Goal: Task Accomplishment & Management: Use online tool/utility

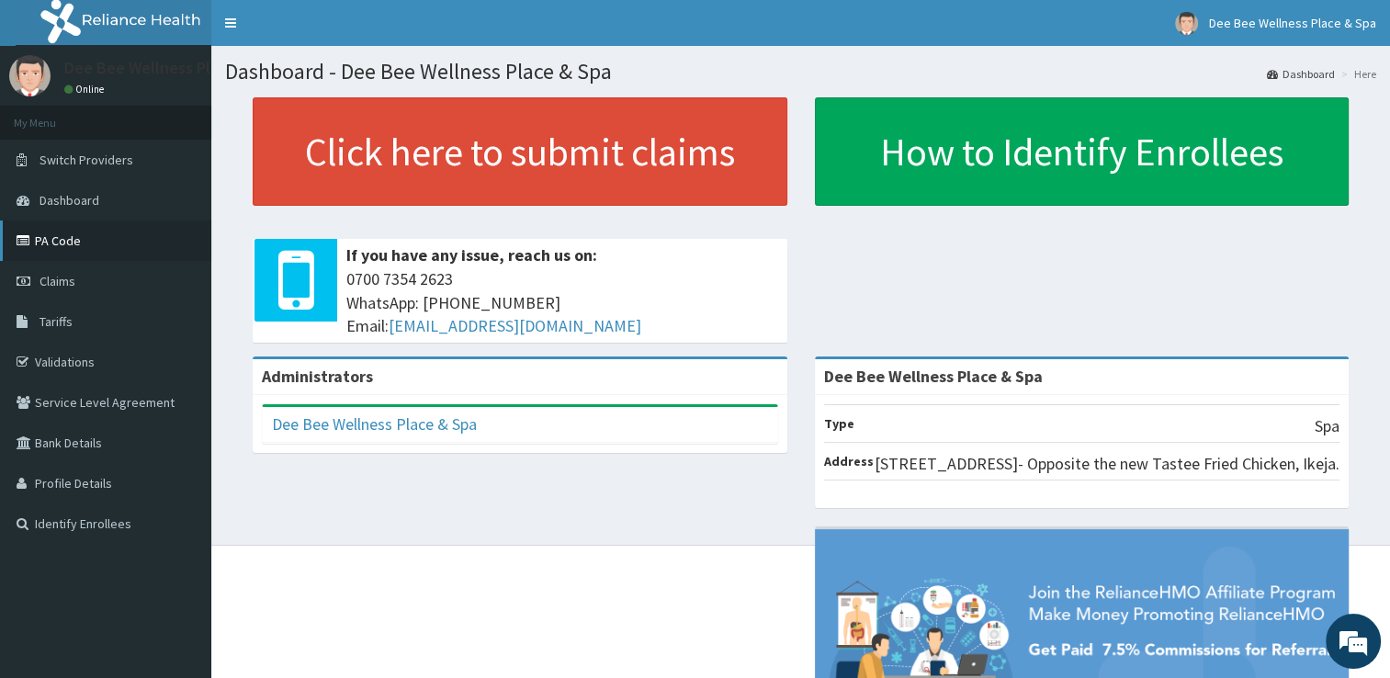
drag, startPoint x: 0, startPoint y: 0, endPoint x: 107, endPoint y: 231, distance: 254.3
click at [107, 231] on link "PA Code" at bounding box center [105, 240] width 211 height 40
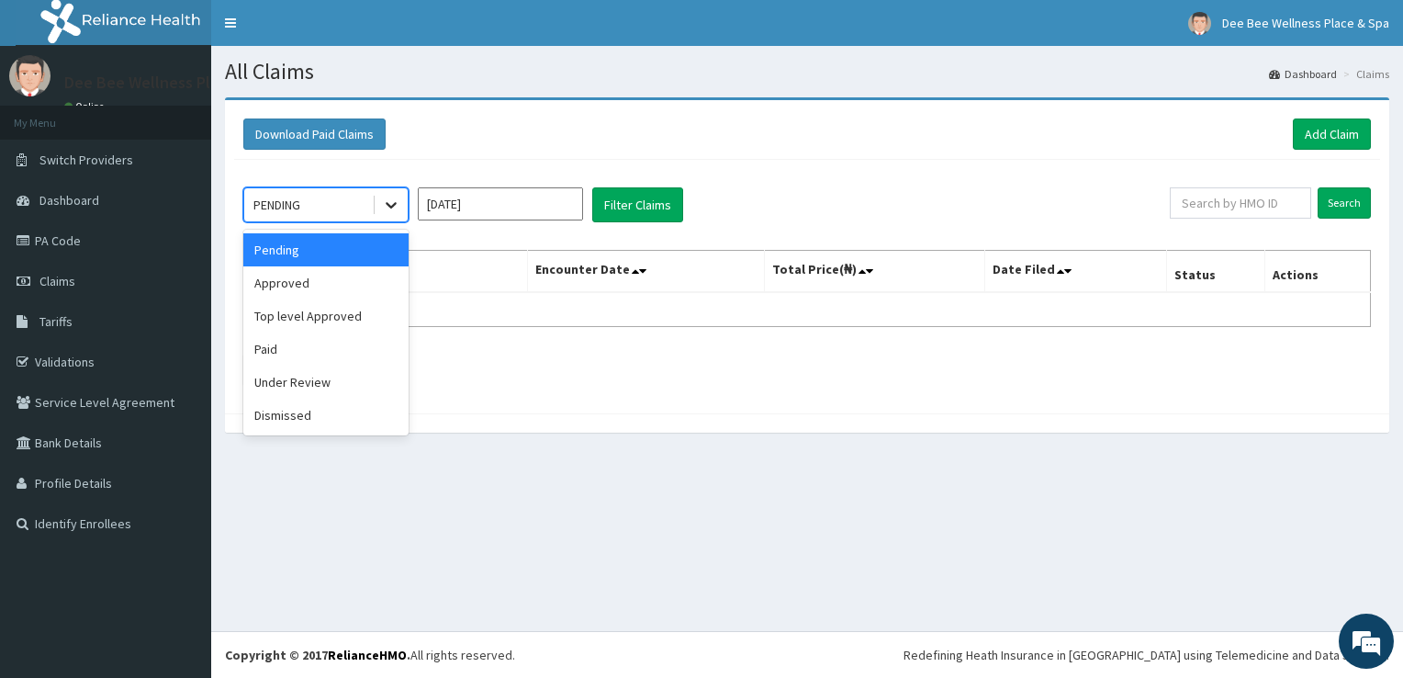
click at [394, 194] on div at bounding box center [391, 204] width 33 height 33
click at [287, 395] on div "Under Review" at bounding box center [325, 382] width 165 height 33
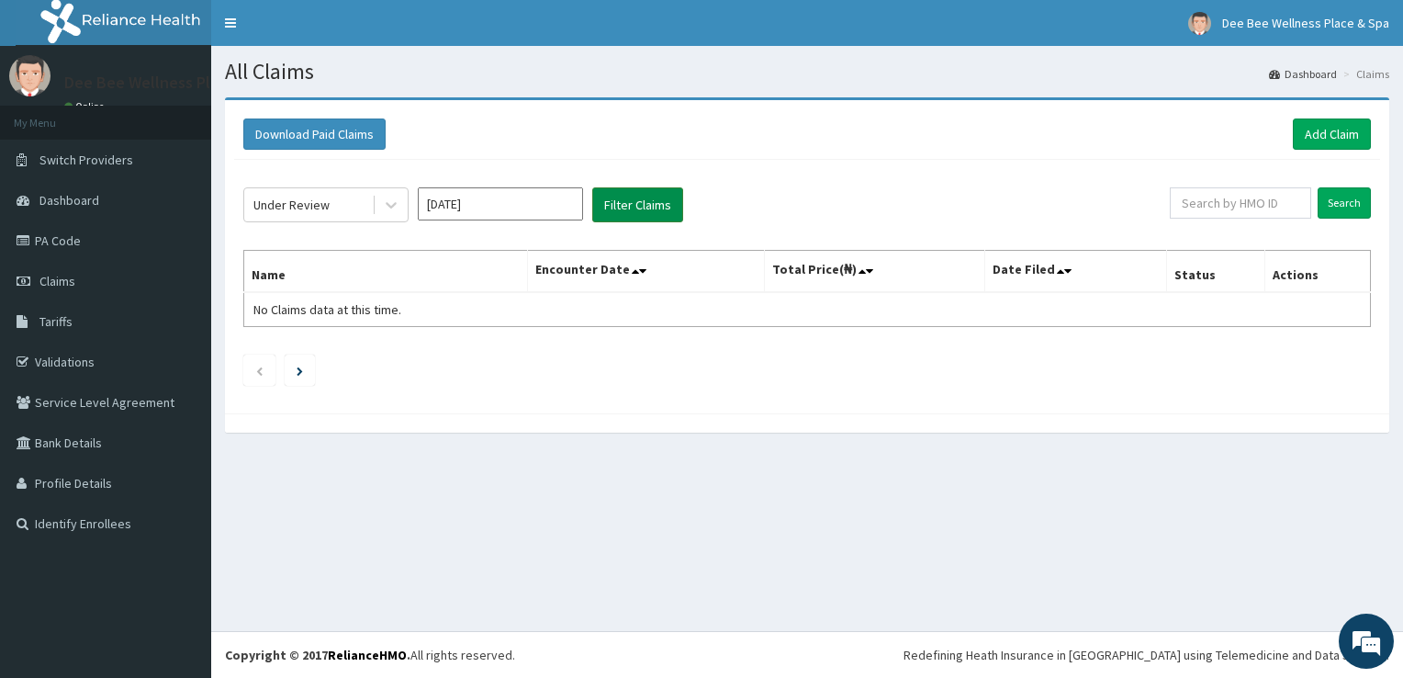
click at [626, 211] on button "Filter Claims" at bounding box center [637, 204] width 91 height 35
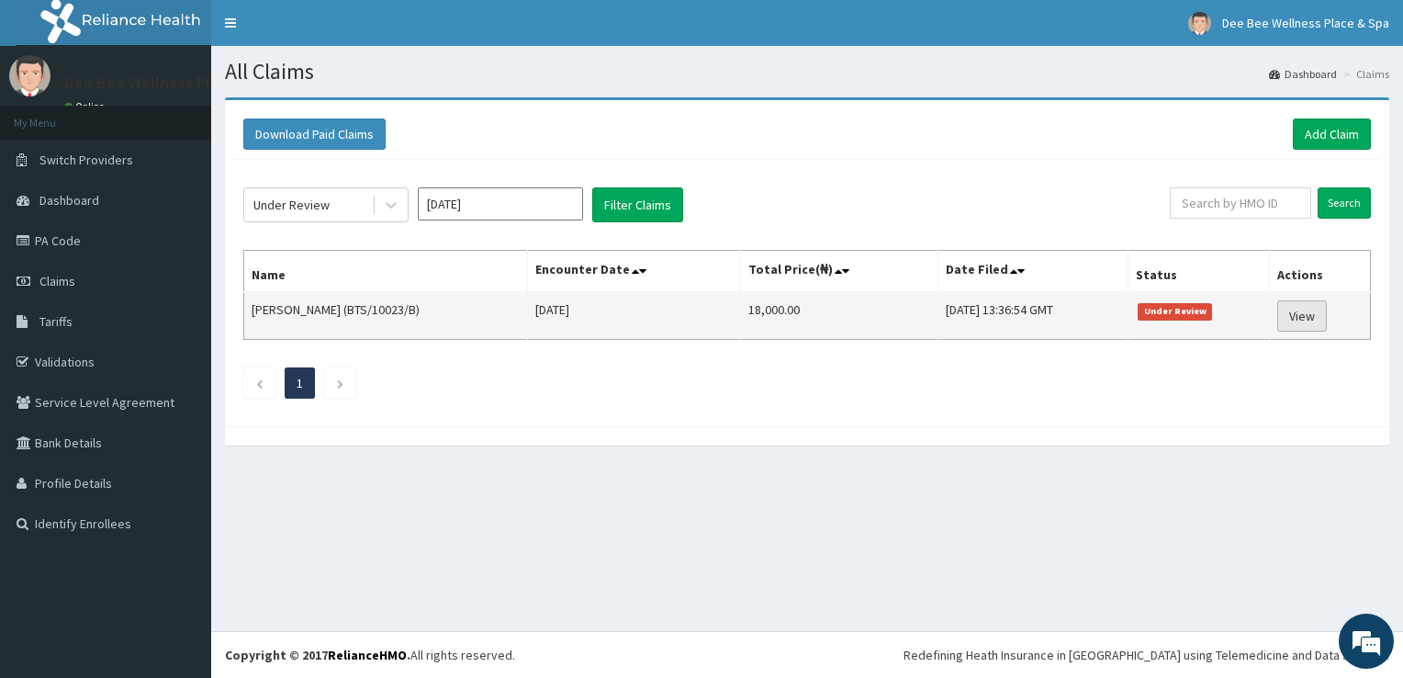
click at [1303, 321] on link "View" at bounding box center [1303, 315] width 50 height 31
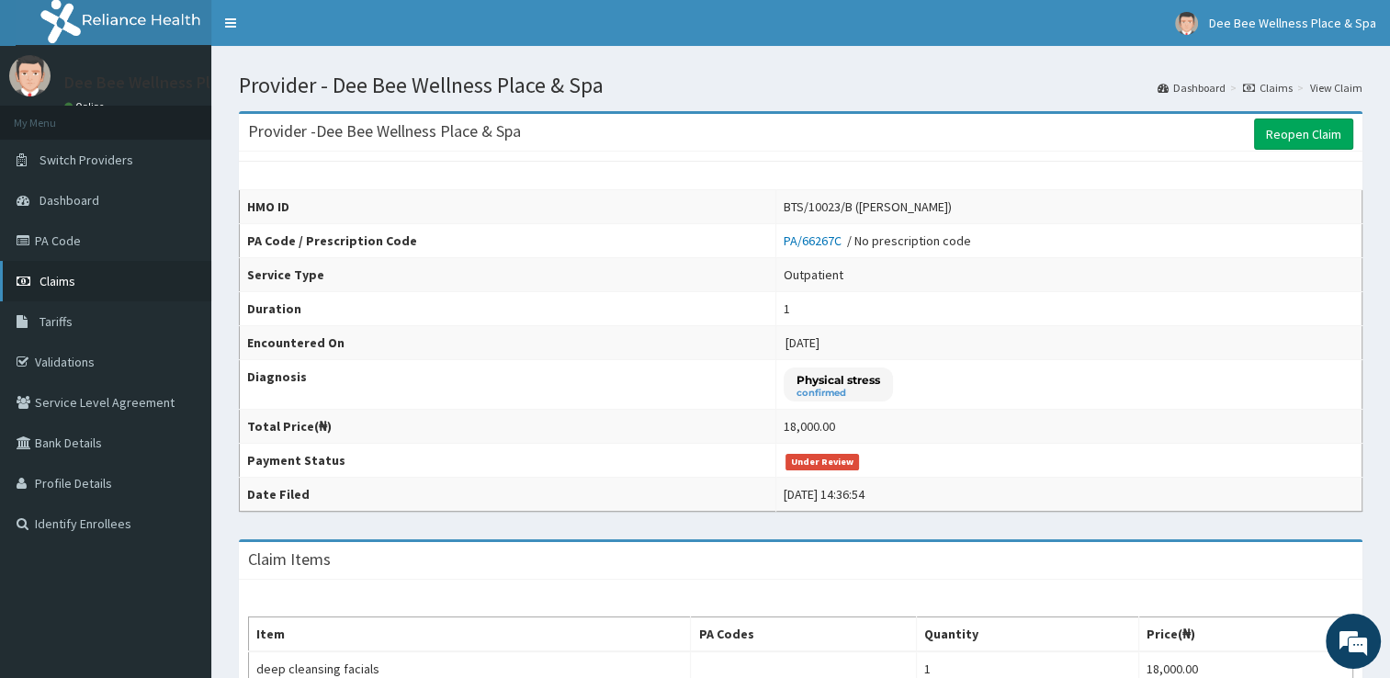
click at [105, 282] on link "Claims" at bounding box center [105, 281] width 211 height 40
